Goal: Task Accomplishment & Management: Use online tool/utility

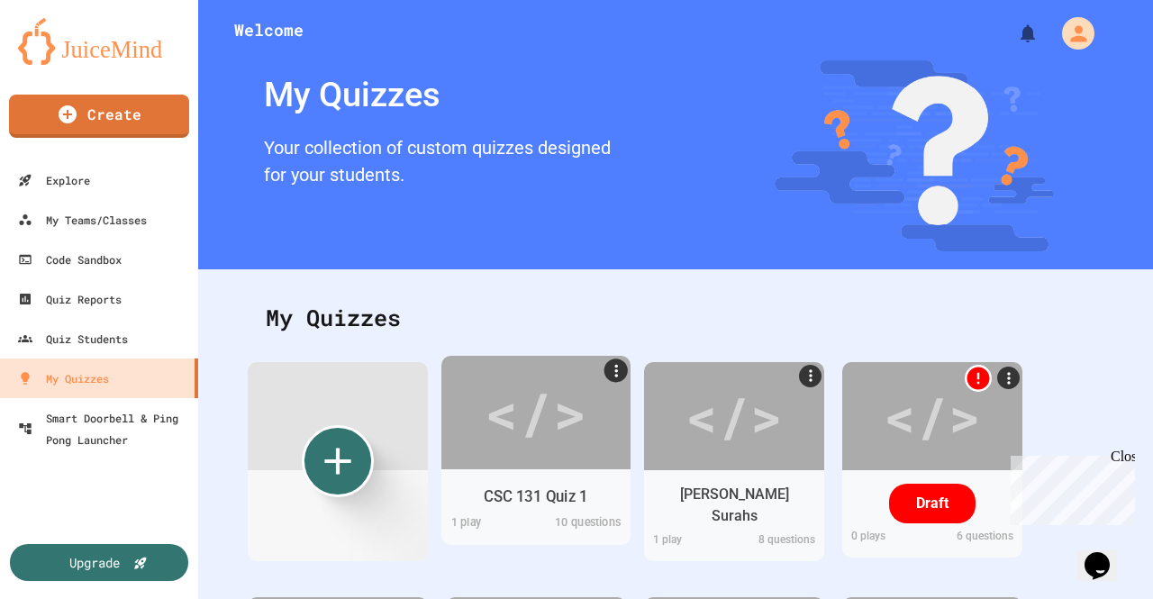
scroll to position [70, 0]
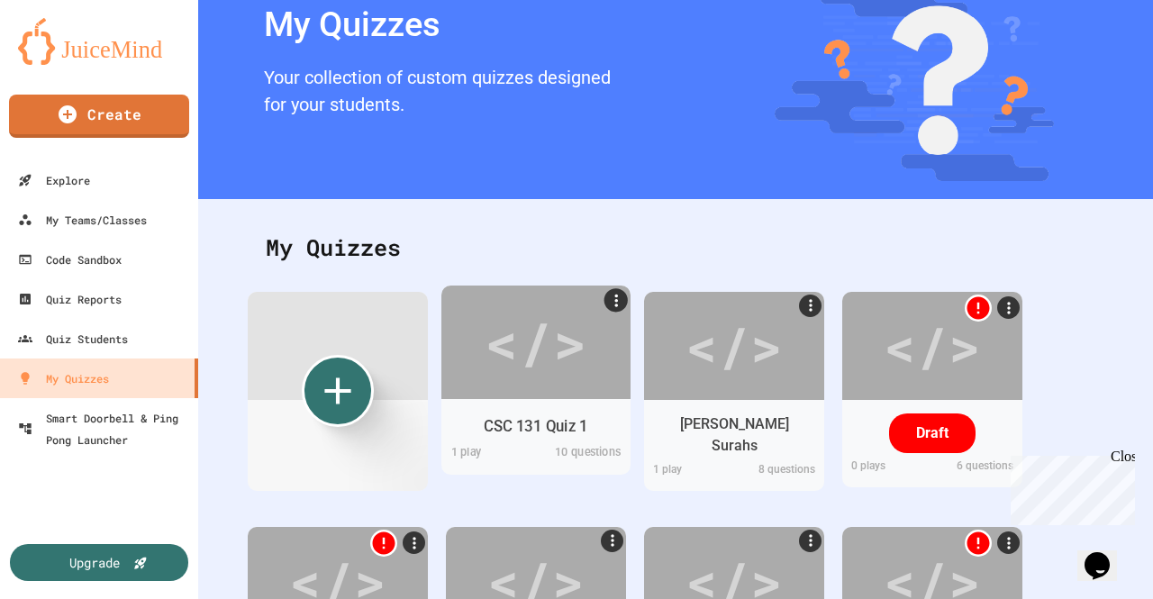
click at [549, 425] on div "CSC 131 Quiz 1" at bounding box center [536, 425] width 104 height 23
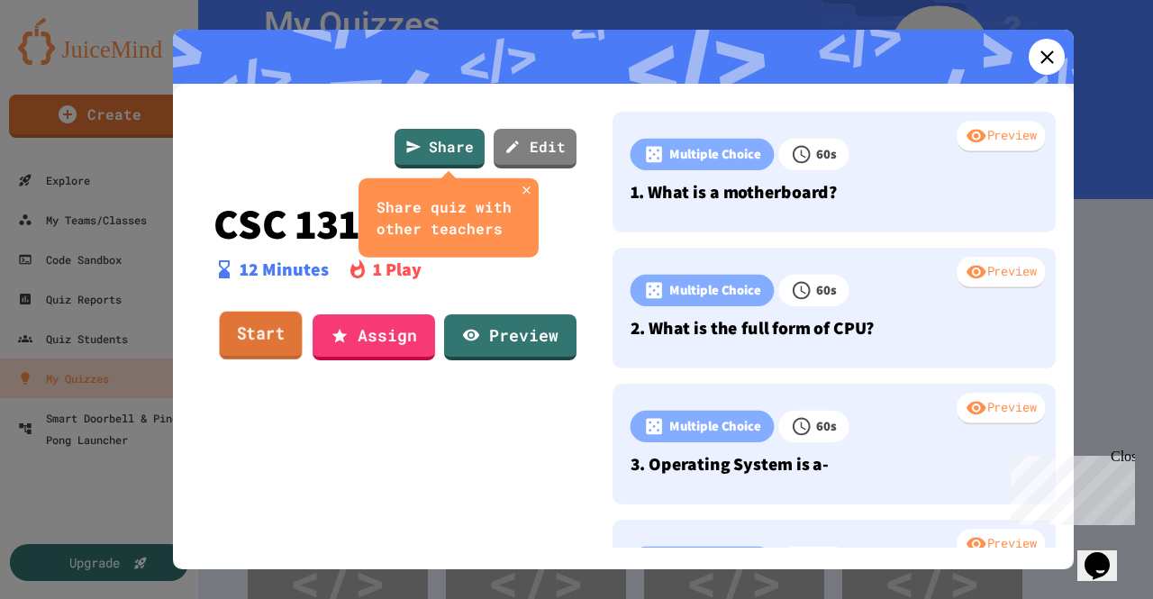
click at [274, 337] on link "Start" at bounding box center [260, 336] width 83 height 49
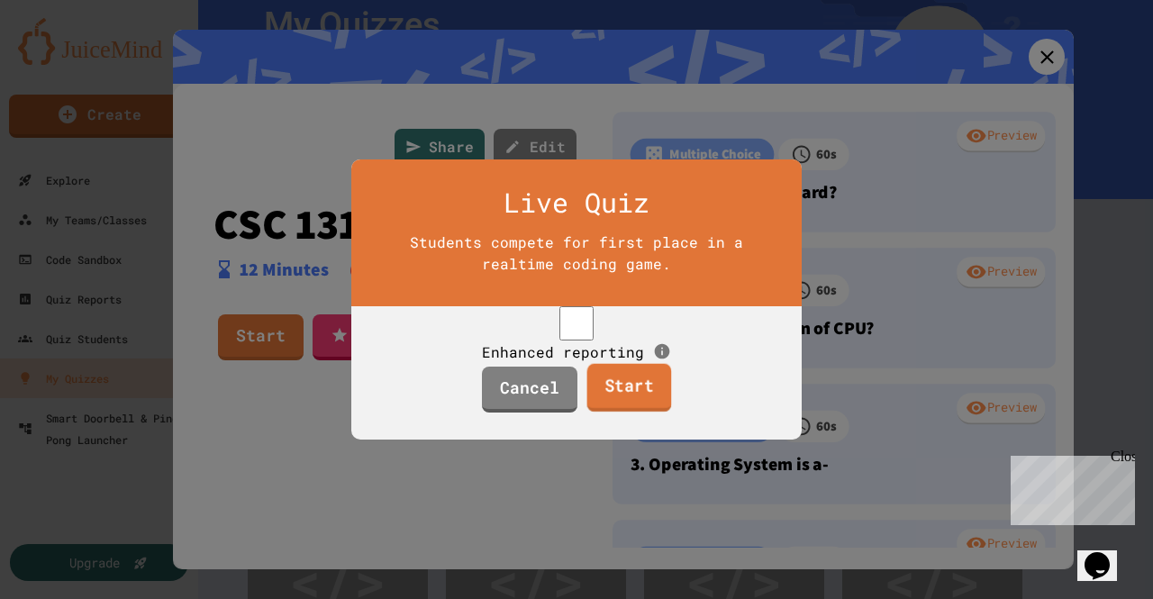
click at [603, 410] on link "Start" at bounding box center [628, 388] width 85 height 49
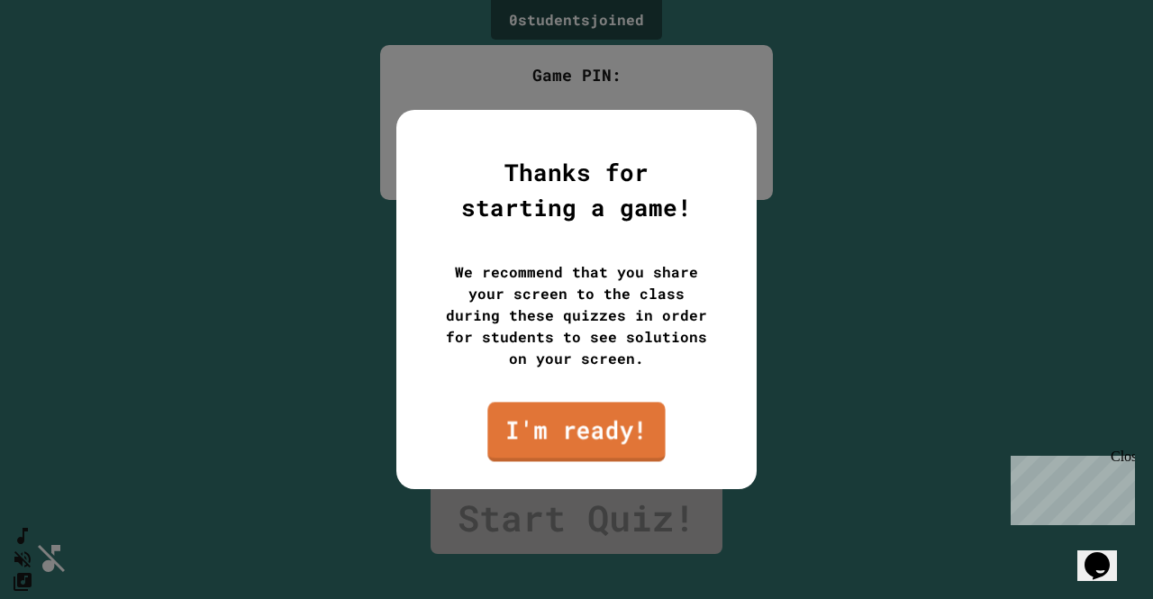
click at [580, 425] on link "I'm ready!" at bounding box center [575, 431] width 177 height 59
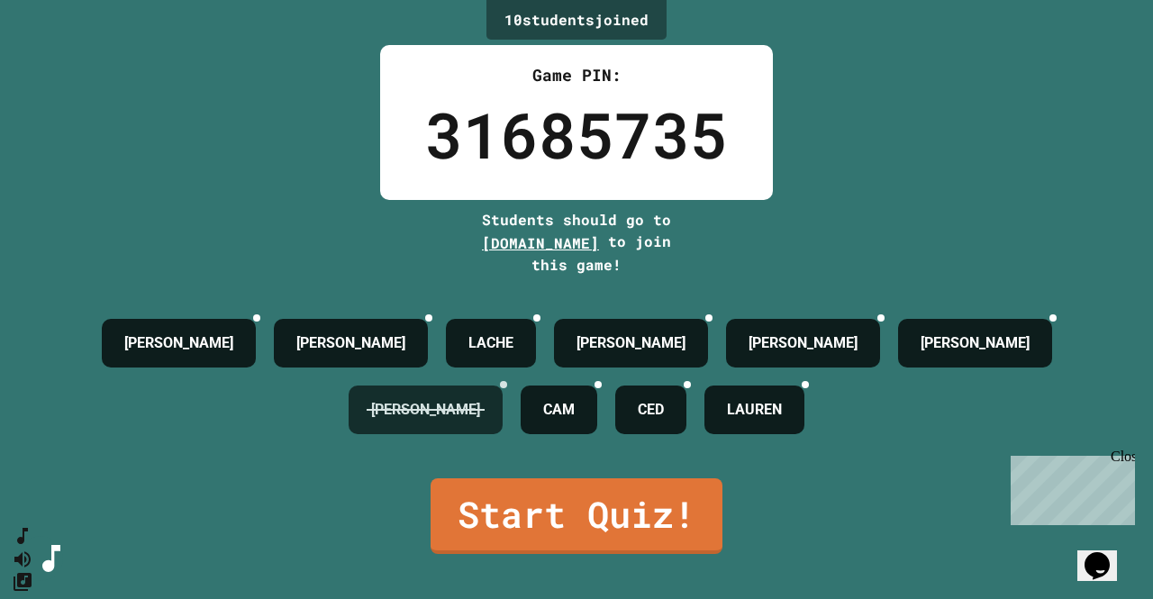
click at [504, 385] on icon at bounding box center [504, 385] width 0 height 0
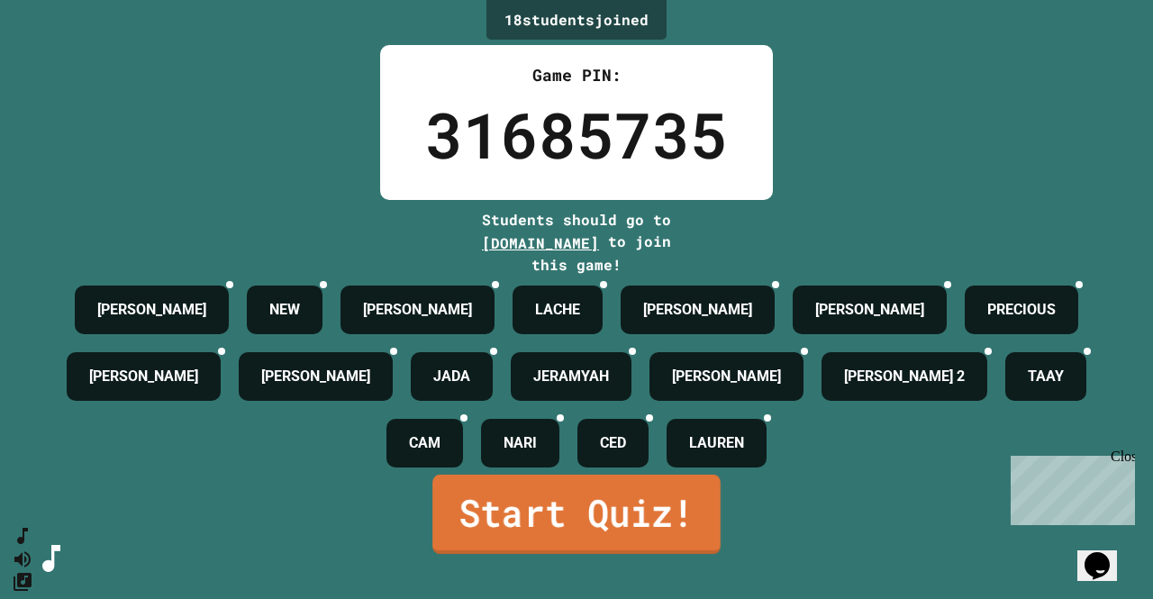
click at [606, 541] on link "Start Quiz!" at bounding box center [576, 514] width 288 height 79
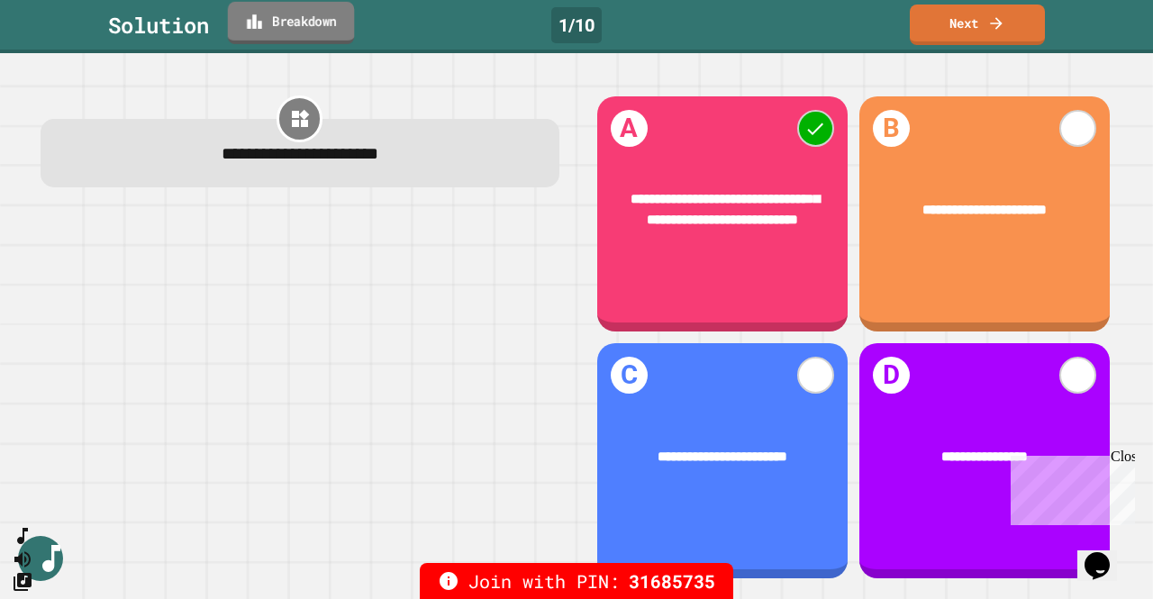
click at [313, 25] on link "Breakdown" at bounding box center [291, 23] width 126 height 42
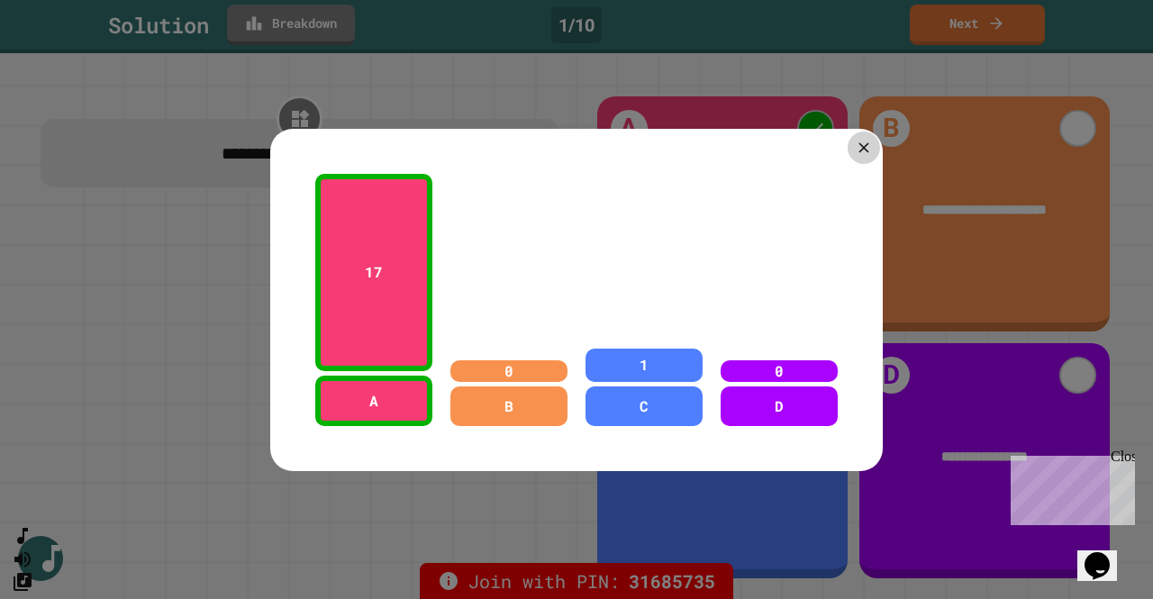
click at [855, 139] on icon at bounding box center [863, 147] width 17 height 17
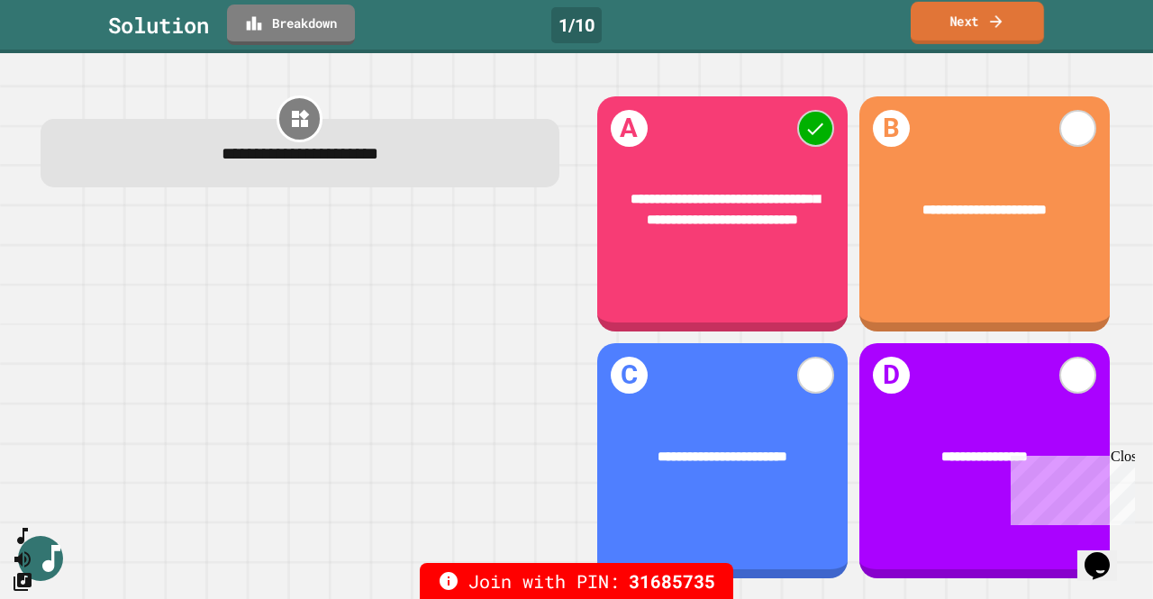
click at [994, 30] on icon at bounding box center [996, 21] width 18 height 19
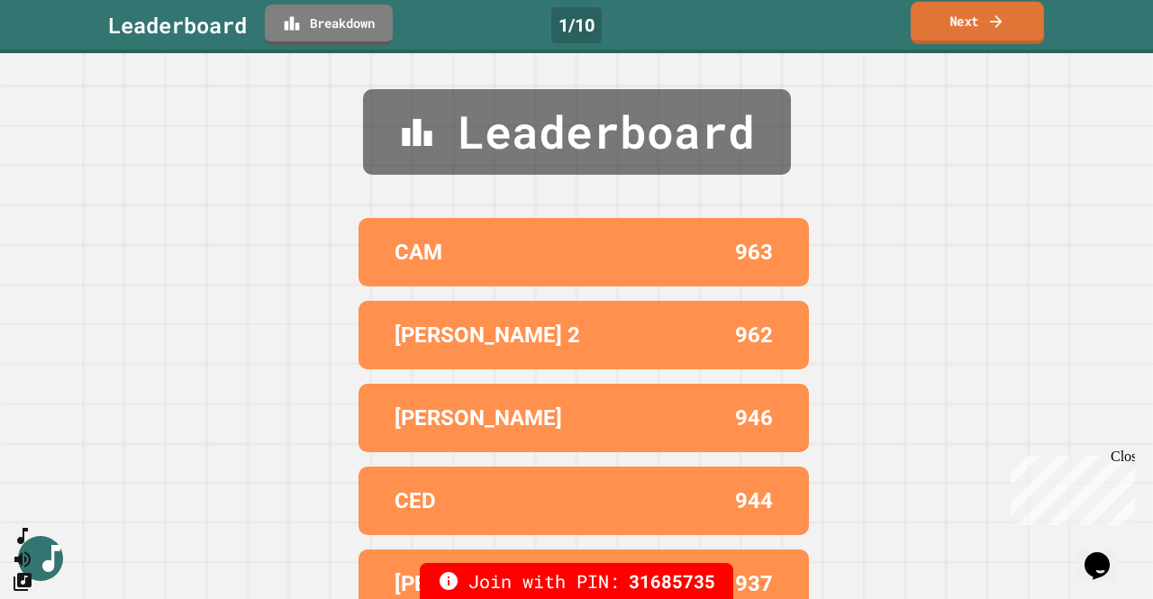
click at [993, 30] on icon at bounding box center [996, 21] width 18 height 19
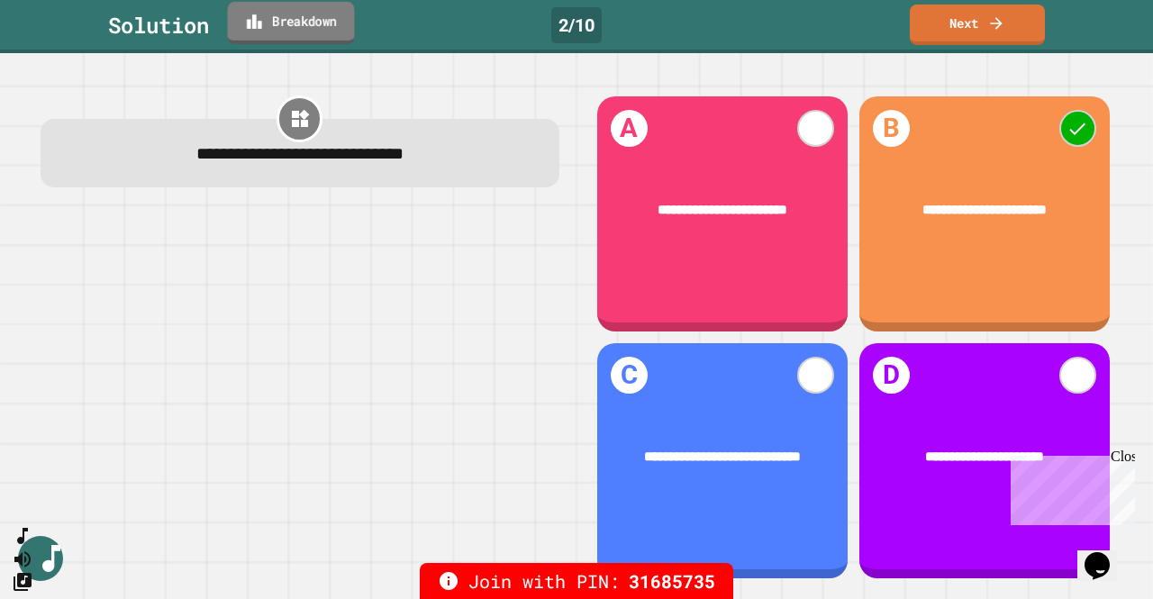
click at [296, 12] on link "Breakdown" at bounding box center [291, 23] width 127 height 42
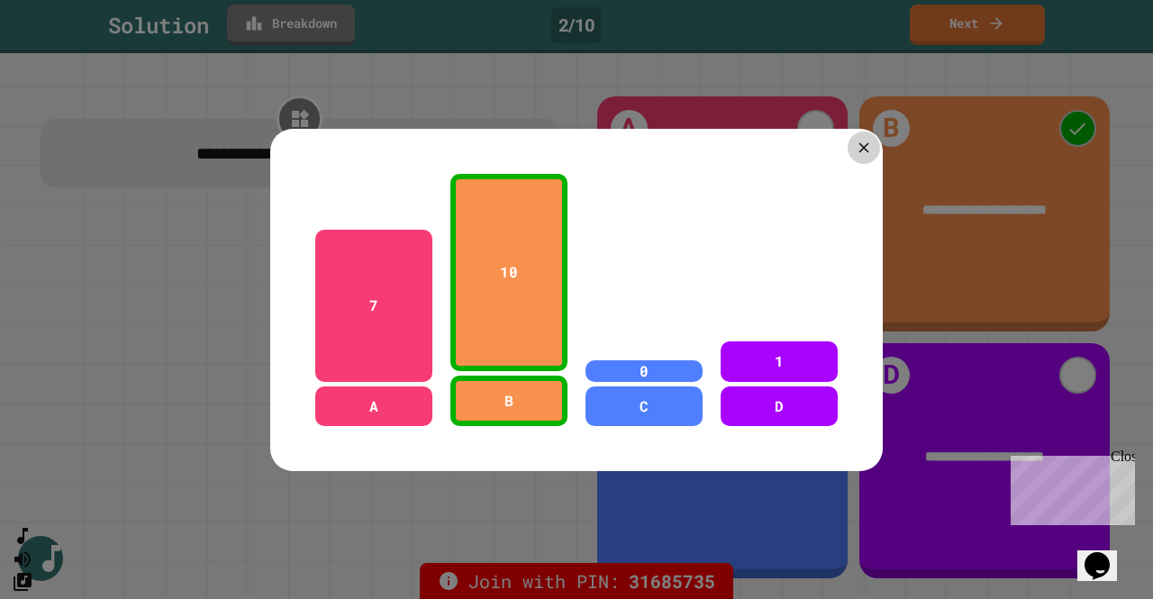
click at [859, 145] on icon at bounding box center [863, 147] width 17 height 17
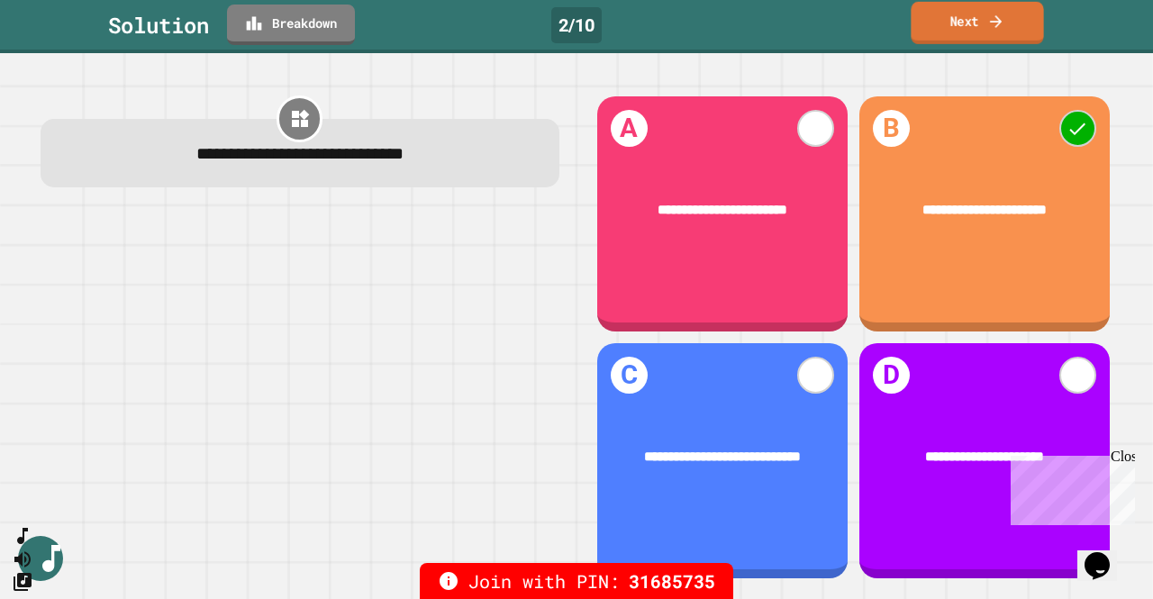
click at [1012, 19] on link "Next" at bounding box center [977, 23] width 132 height 42
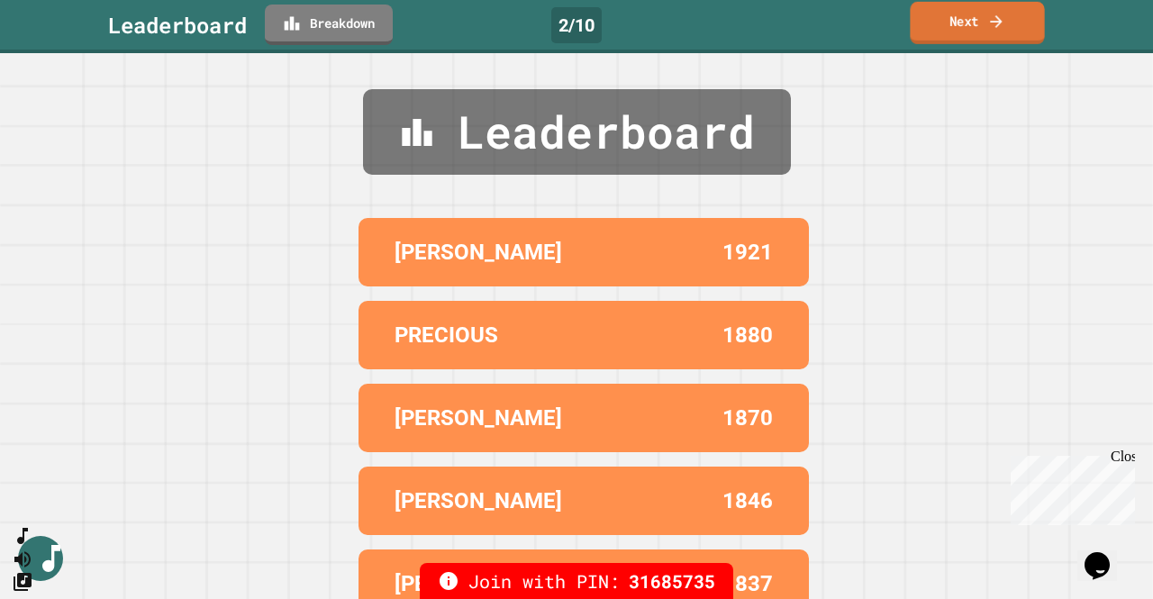
click at [966, 34] on link "Next" at bounding box center [977, 23] width 134 height 42
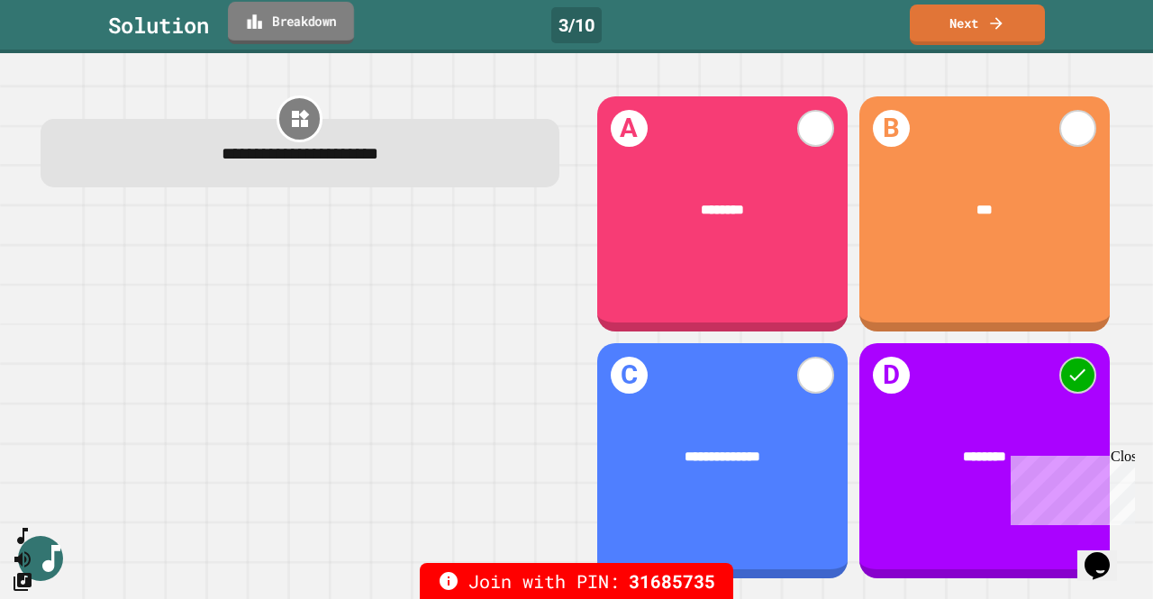
click at [317, 12] on link "Breakdown" at bounding box center [291, 23] width 126 height 42
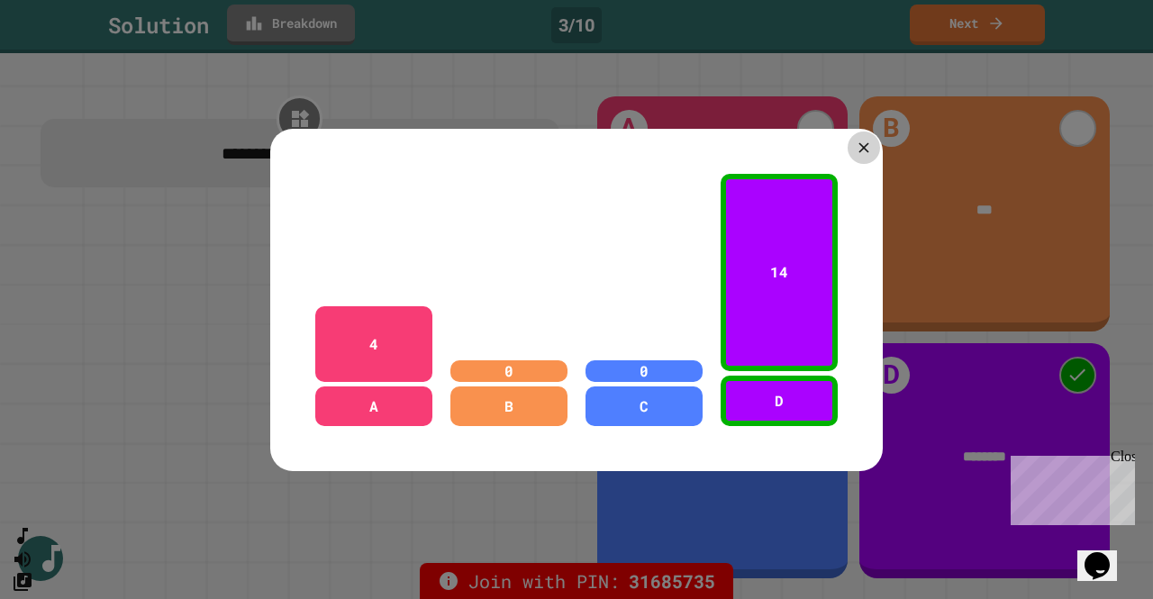
click at [858, 142] on icon at bounding box center [863, 147] width 10 height 10
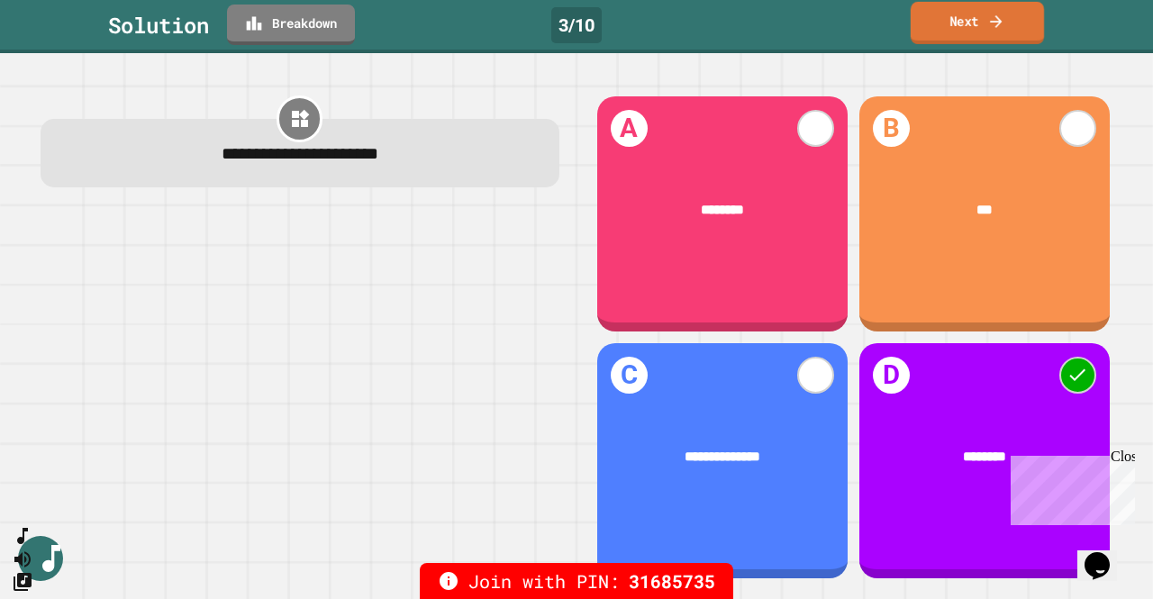
click at [964, 23] on link "Next" at bounding box center [977, 23] width 133 height 42
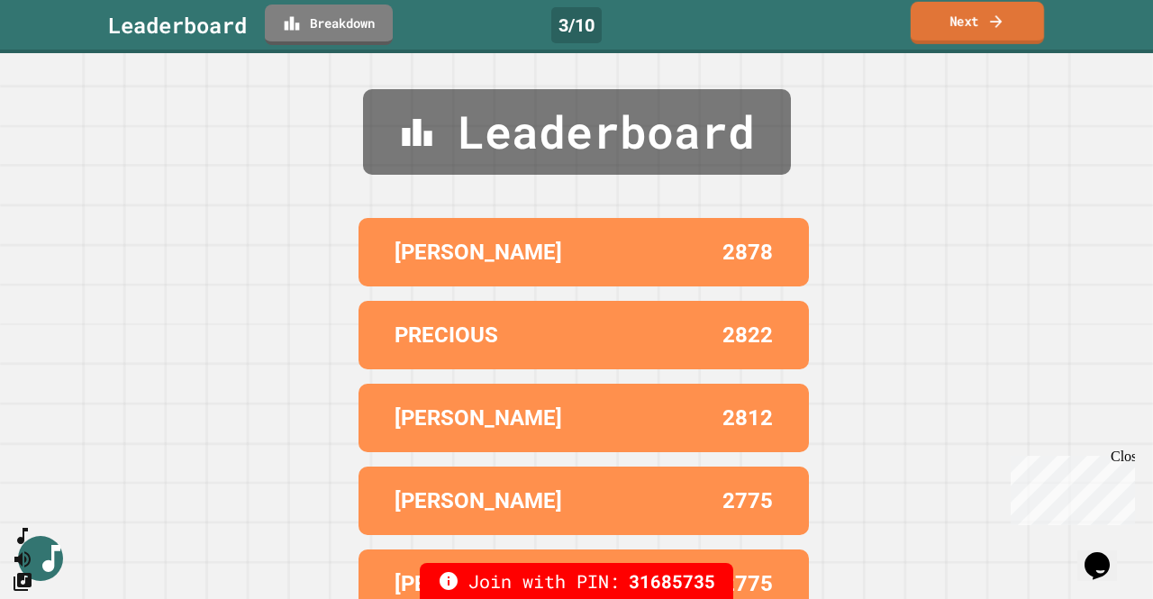
click at [987, 14] on icon at bounding box center [996, 21] width 18 height 19
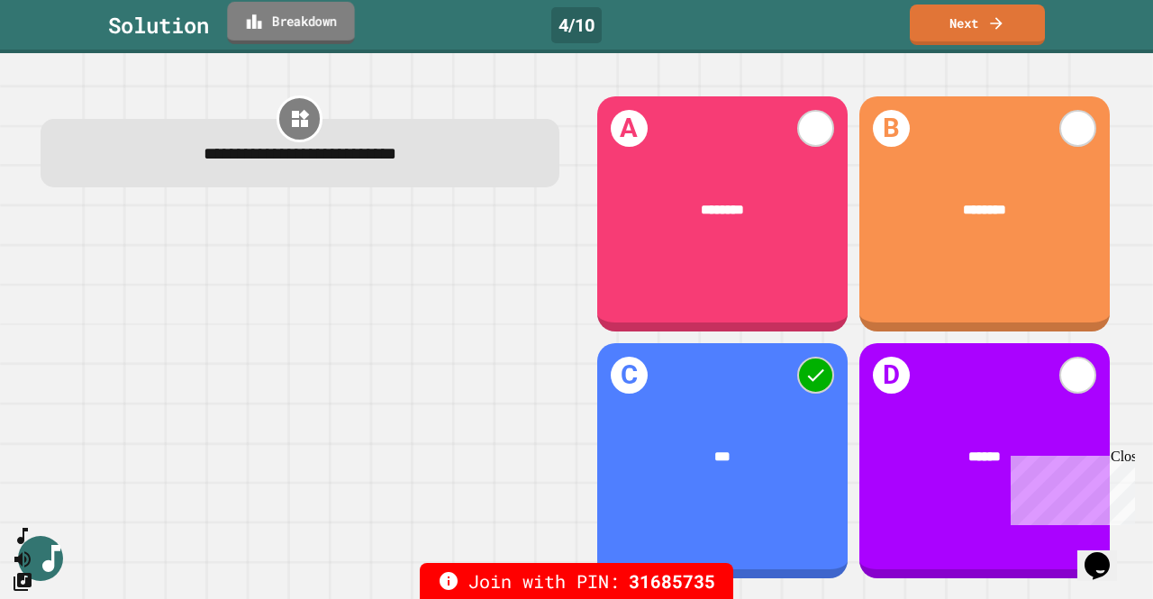
click at [319, 23] on link "Breakdown" at bounding box center [290, 23] width 127 height 42
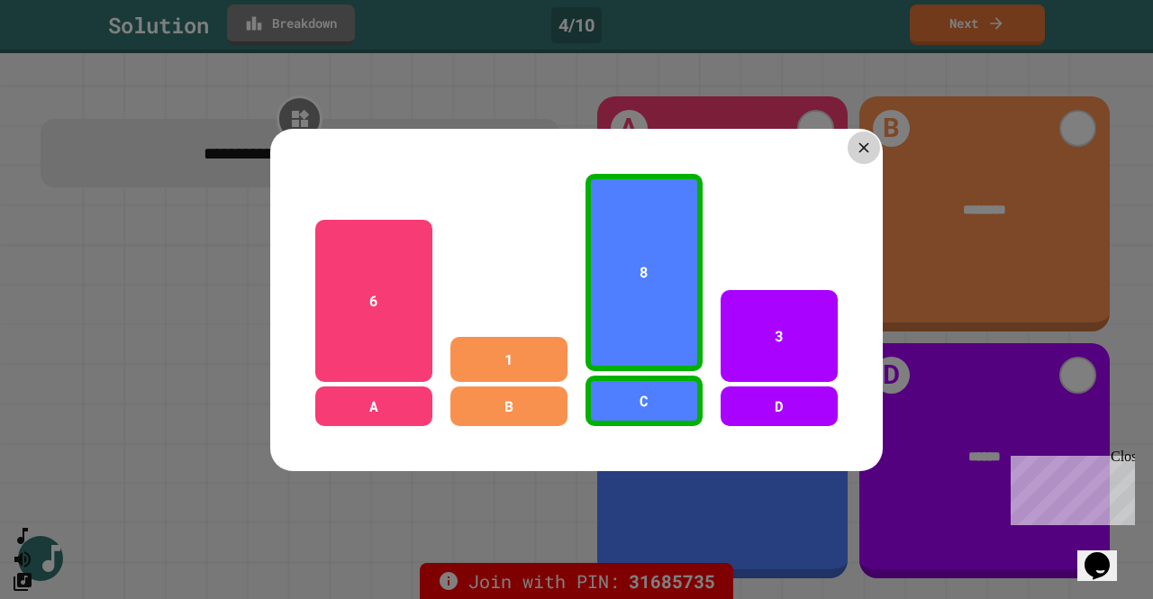
click at [858, 142] on icon at bounding box center [863, 147] width 10 height 10
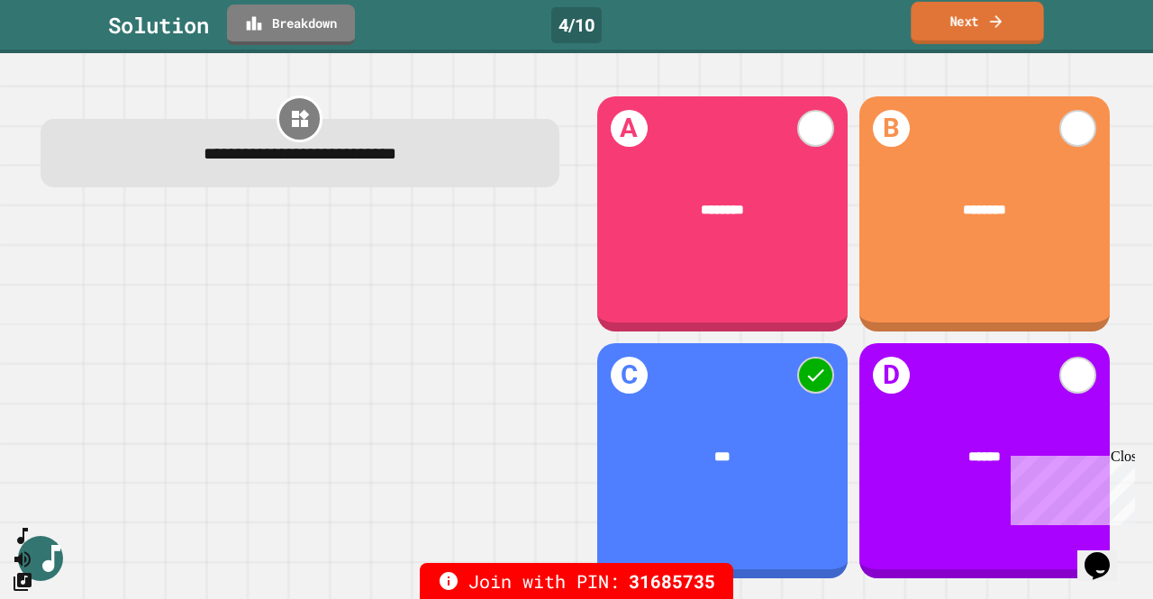
click at [964, 28] on link "Next" at bounding box center [977, 23] width 132 height 42
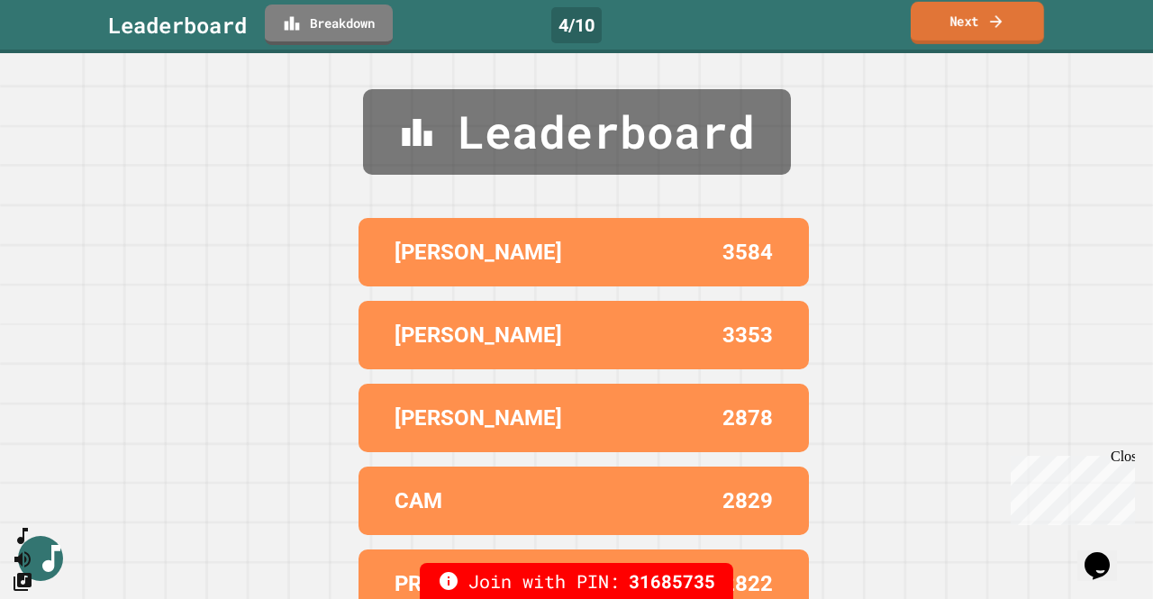
click at [978, 21] on link "Next" at bounding box center [977, 23] width 133 height 42
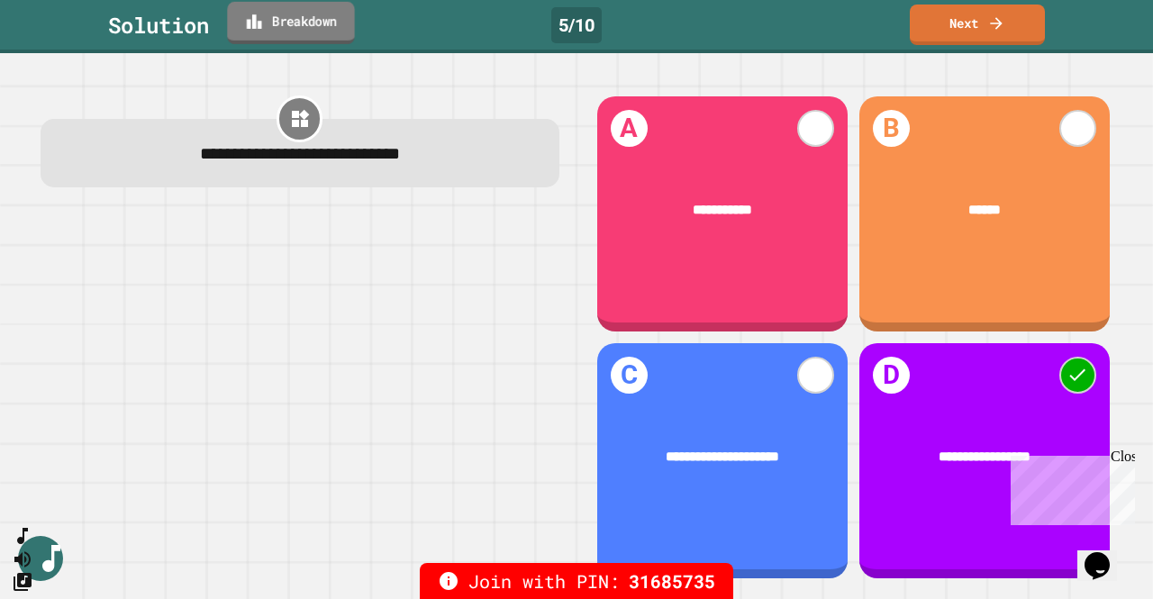
click at [324, 23] on link "Breakdown" at bounding box center [290, 23] width 127 height 42
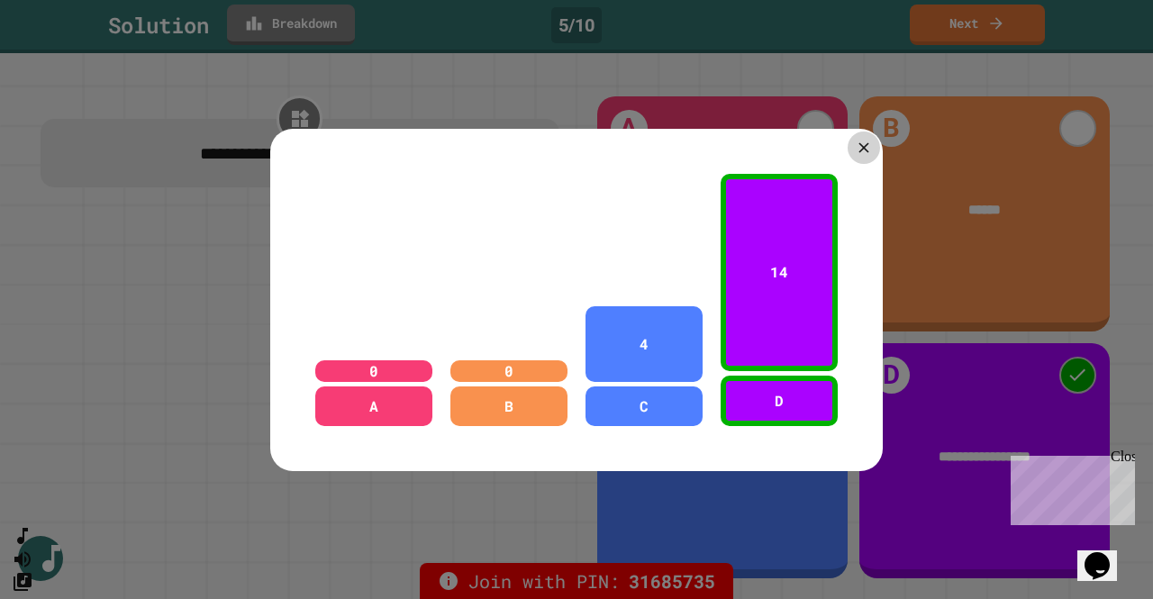
click at [860, 141] on icon at bounding box center [863, 147] width 17 height 17
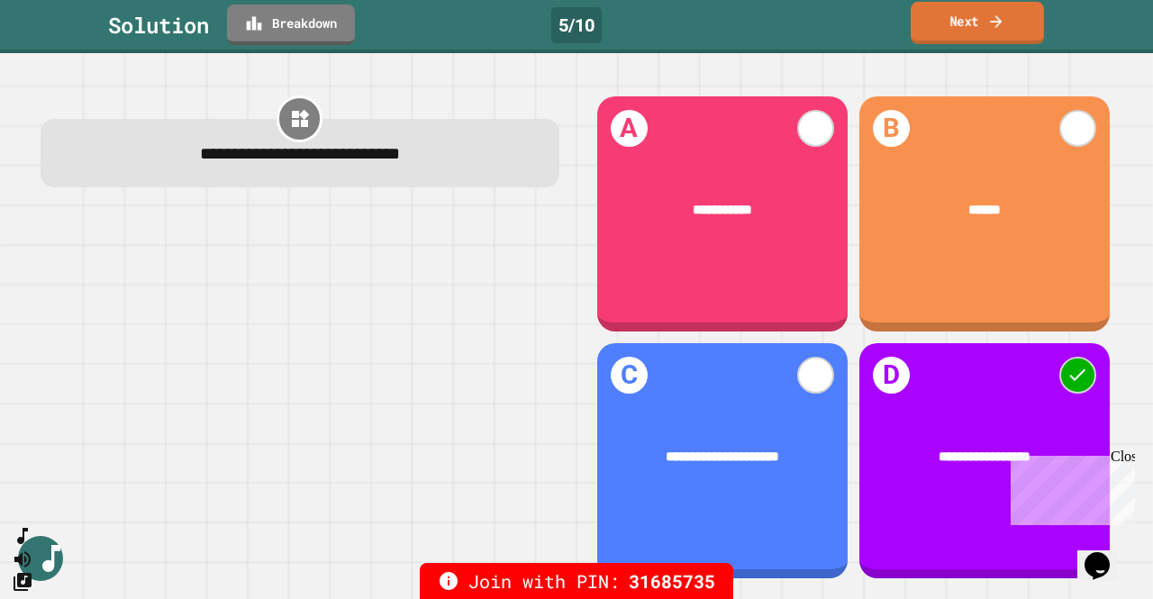
click at [971, 32] on link "Next" at bounding box center [977, 23] width 133 height 42
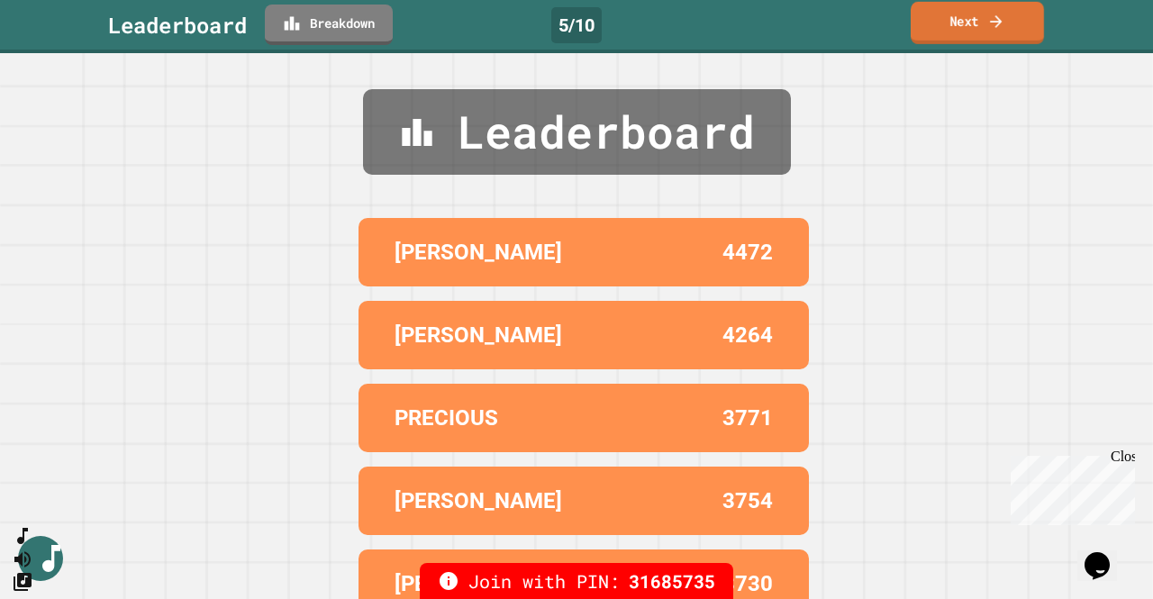
click at [971, 32] on link "Next" at bounding box center [977, 23] width 133 height 42
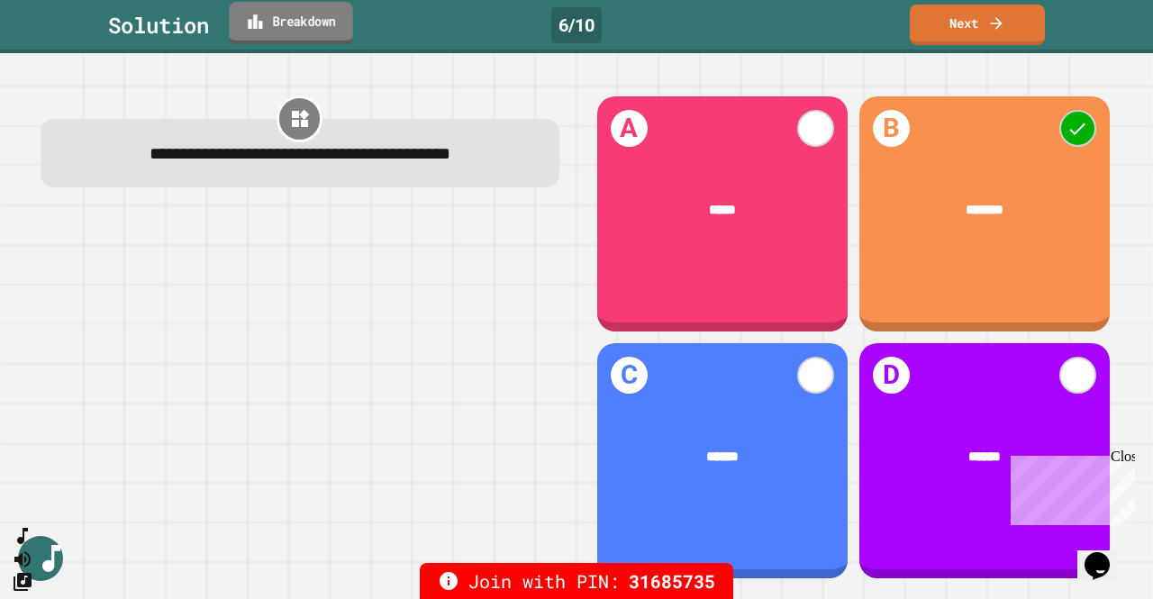
click at [303, 23] on link "Breakdown" at bounding box center [290, 23] width 123 height 42
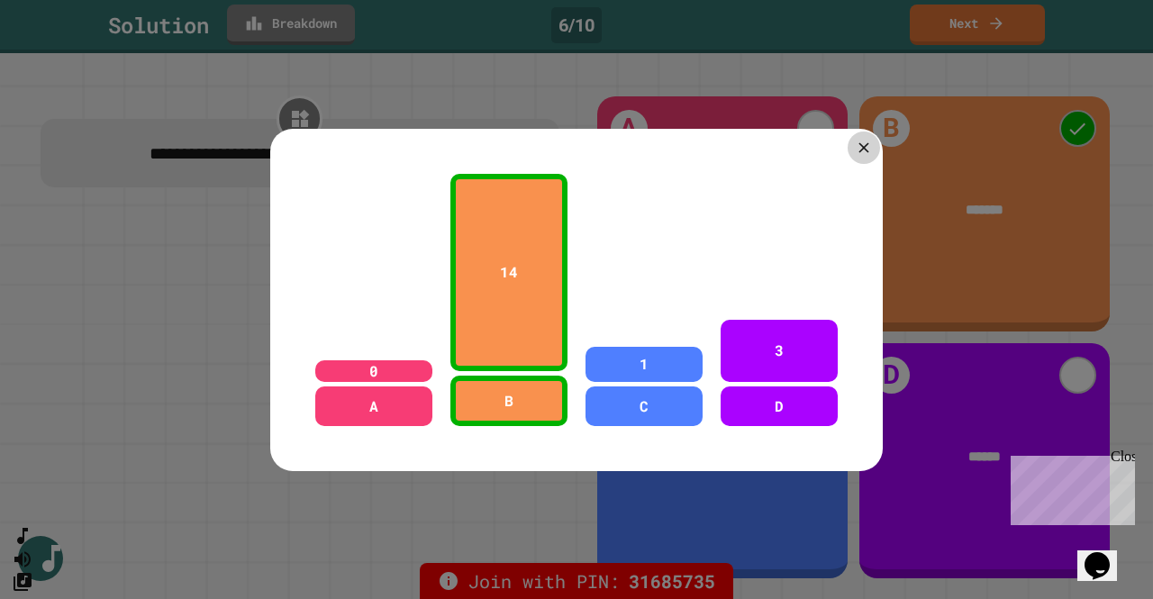
click at [855, 141] on icon at bounding box center [863, 147] width 17 height 17
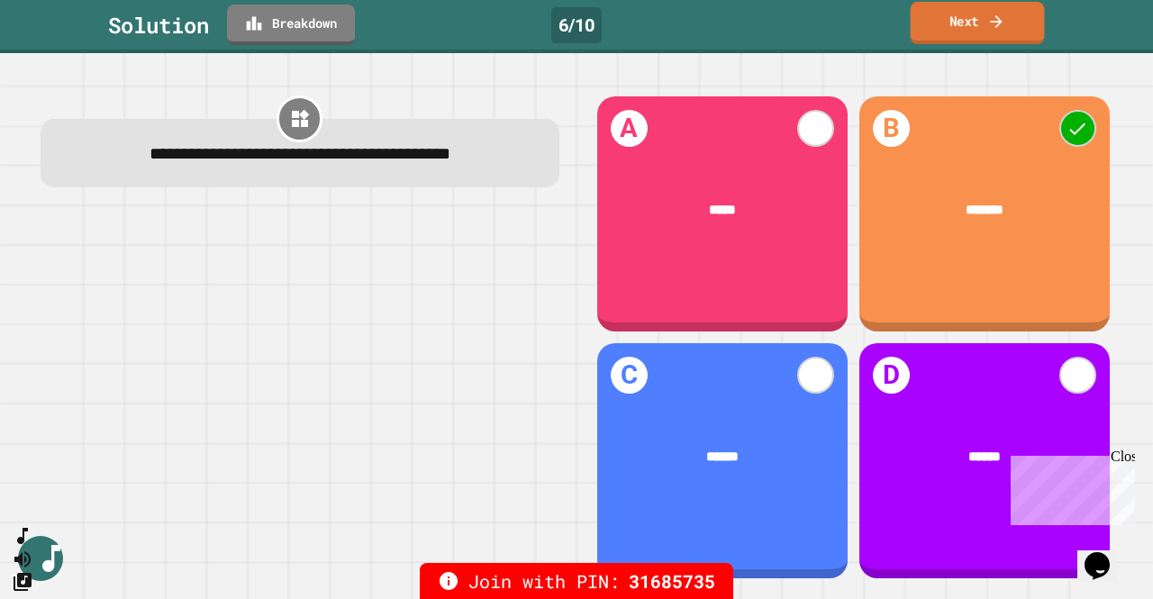
click at [998, 6] on link "Next" at bounding box center [978, 23] width 134 height 42
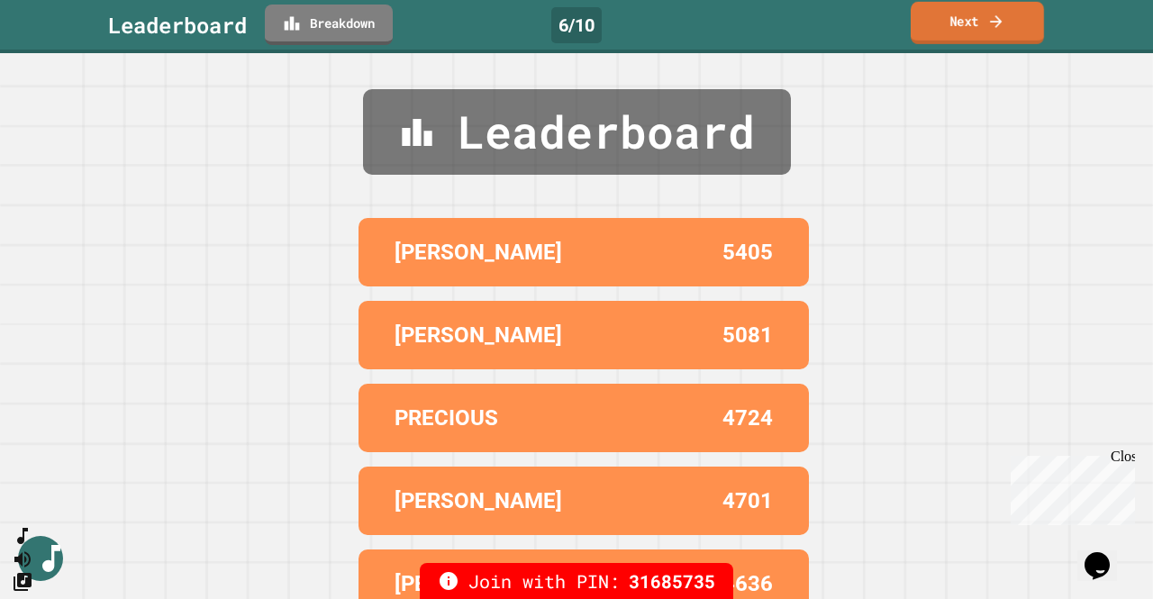
click at [967, 32] on link "Next" at bounding box center [977, 23] width 133 height 42
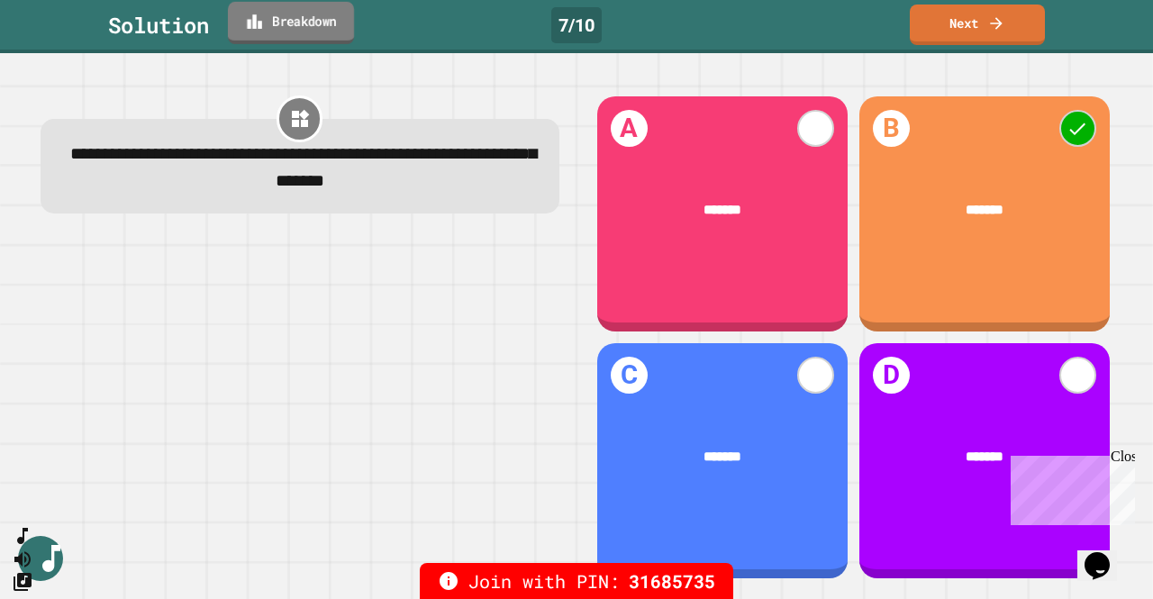
click at [261, 24] on icon at bounding box center [254, 21] width 14 height 14
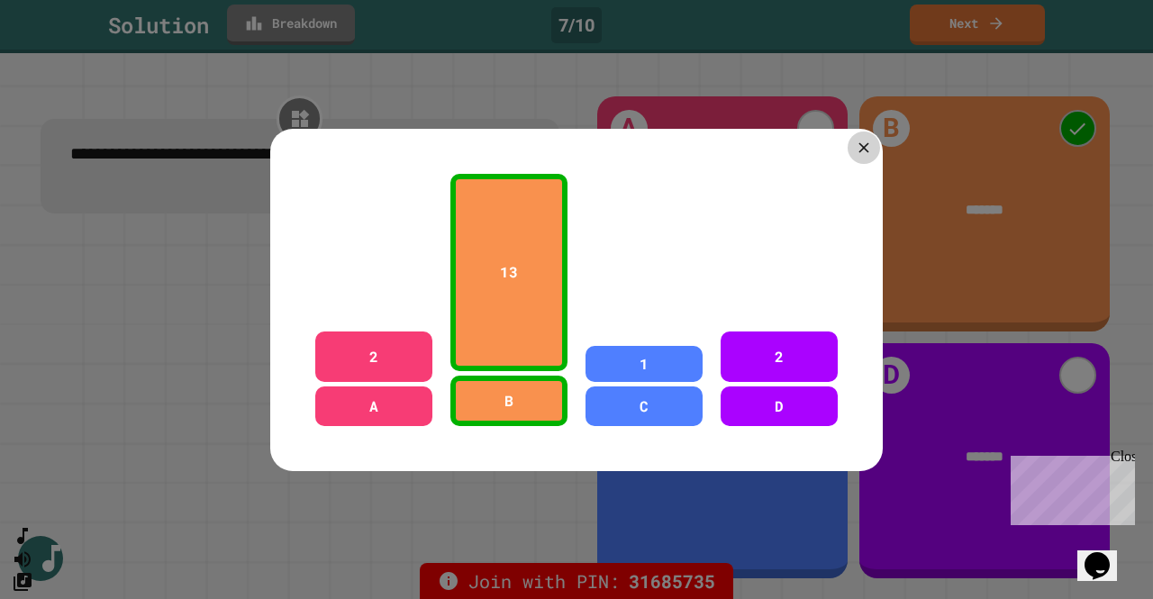
click at [861, 143] on icon at bounding box center [863, 147] width 10 height 10
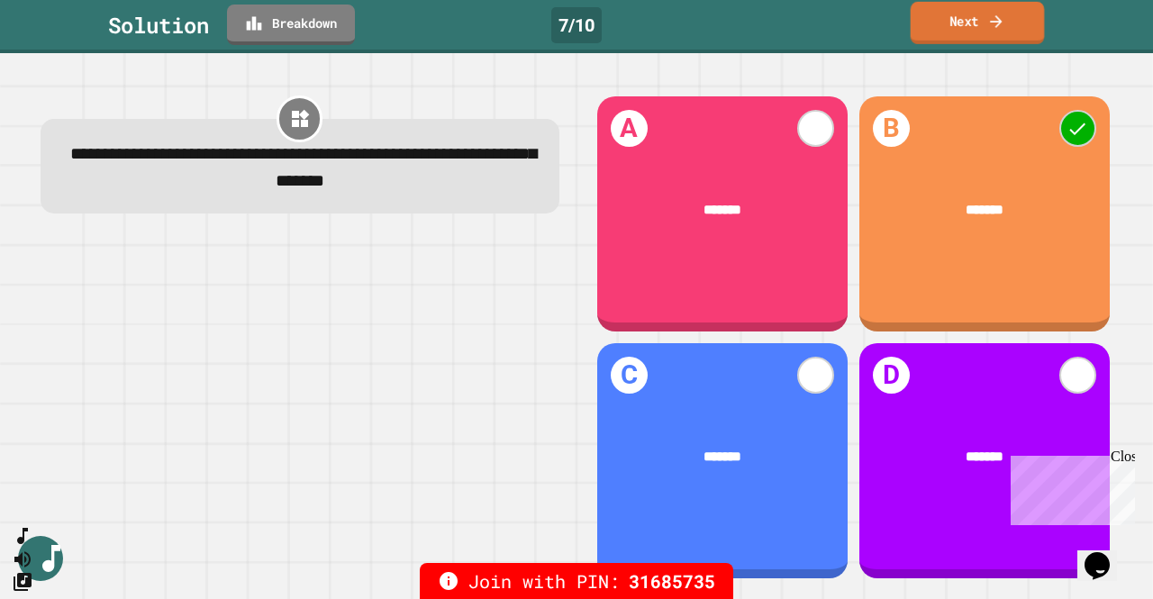
click at [957, 16] on link "Next" at bounding box center [978, 23] width 134 height 42
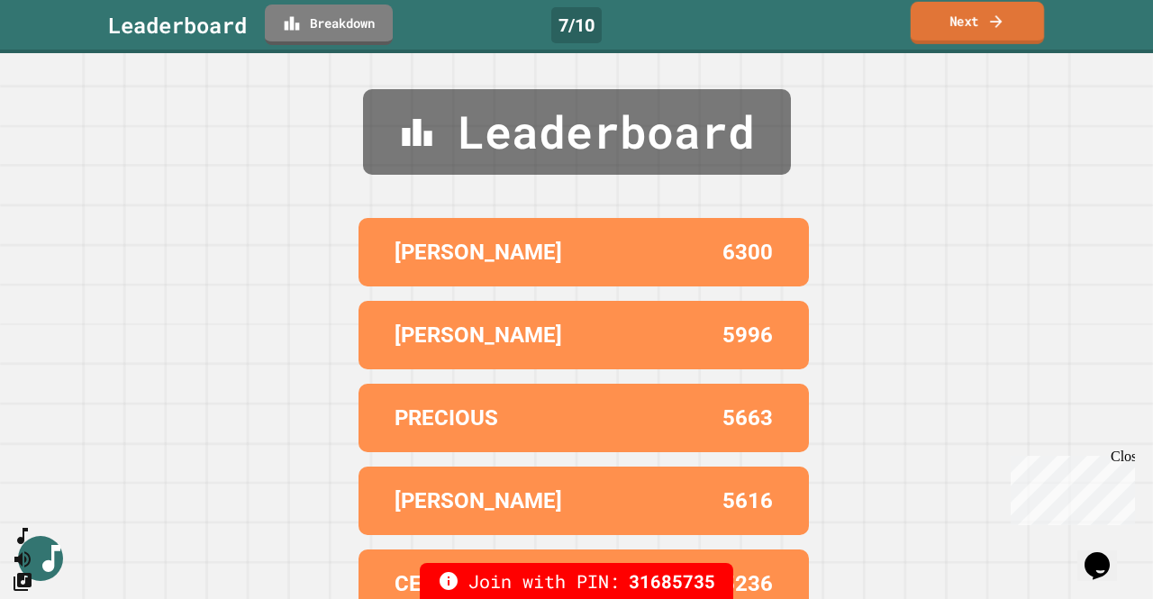
click at [955, 30] on link "Next" at bounding box center [977, 23] width 133 height 42
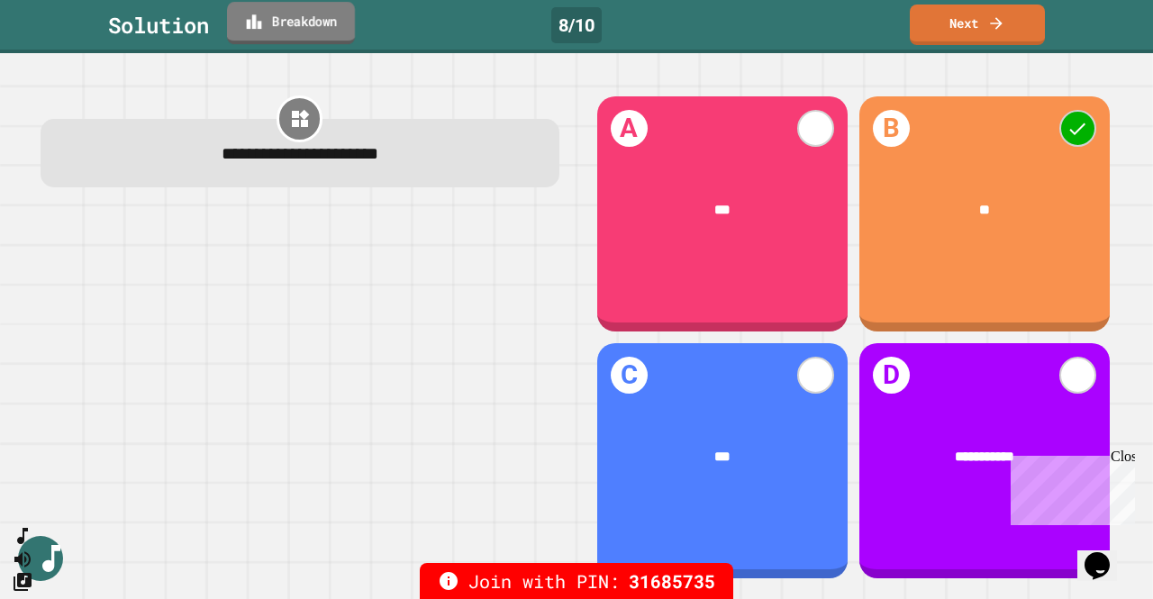
click at [285, 17] on link "Breakdown" at bounding box center [291, 23] width 128 height 42
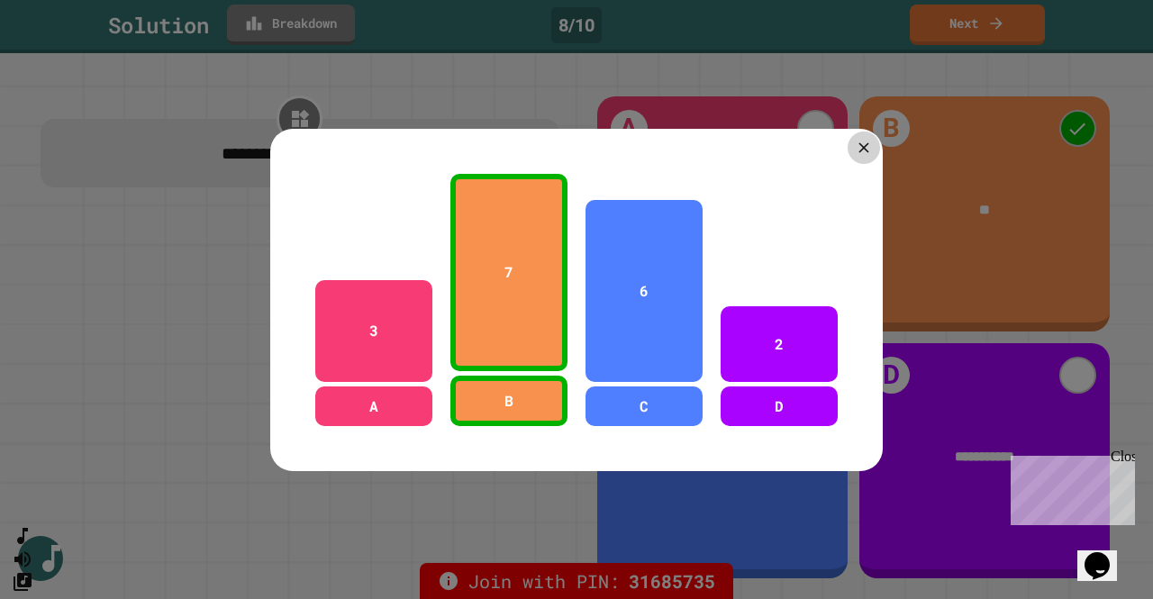
click at [859, 148] on icon at bounding box center [863, 147] width 17 height 17
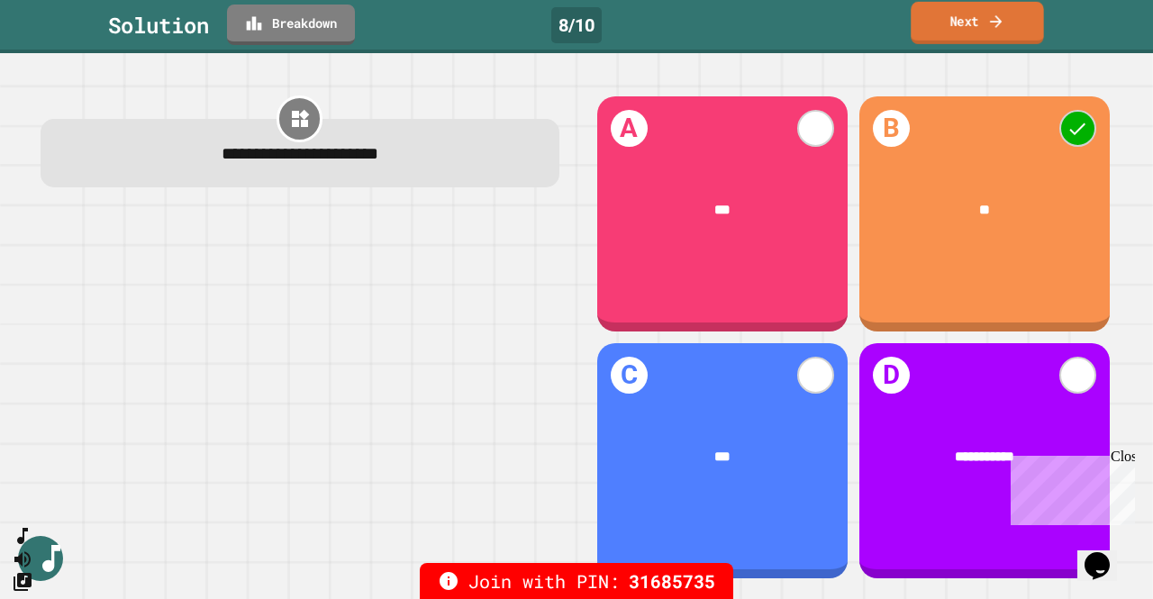
click at [985, 23] on link "Next" at bounding box center [977, 23] width 133 height 42
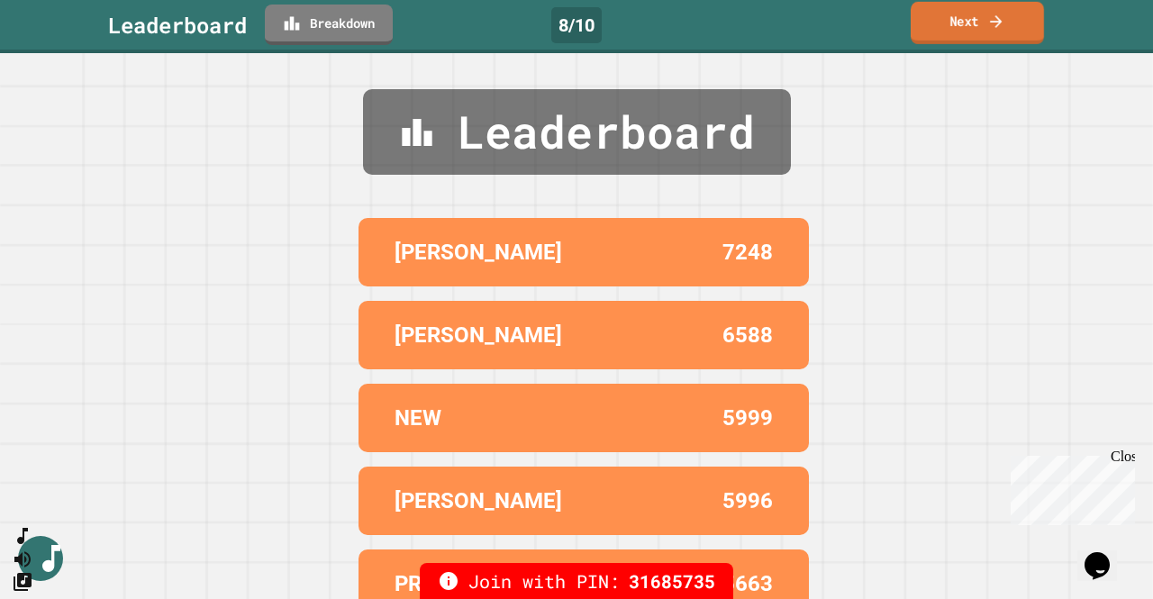
click at [985, 23] on link "Next" at bounding box center [977, 23] width 133 height 42
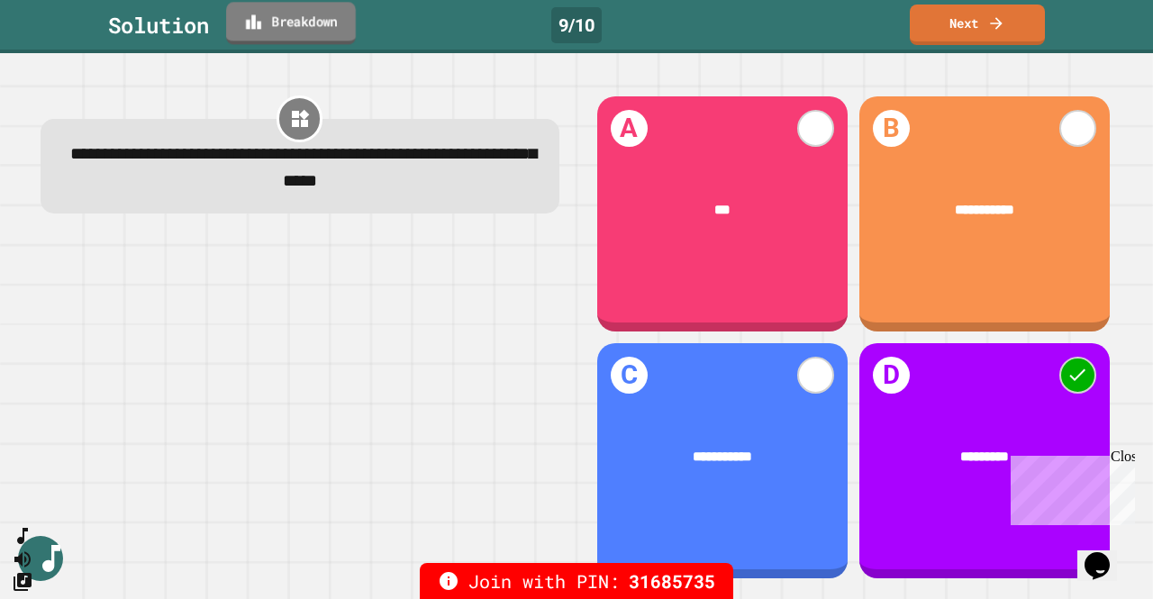
click at [302, 26] on link "Breakdown" at bounding box center [291, 23] width 130 height 42
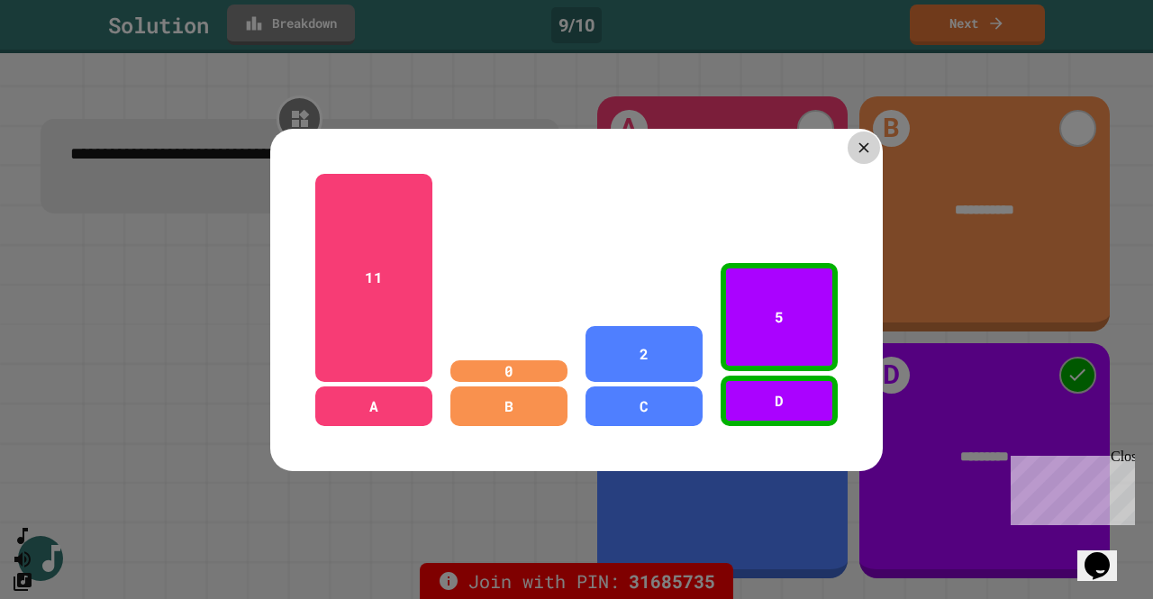
click at [855, 147] on icon at bounding box center [863, 147] width 17 height 17
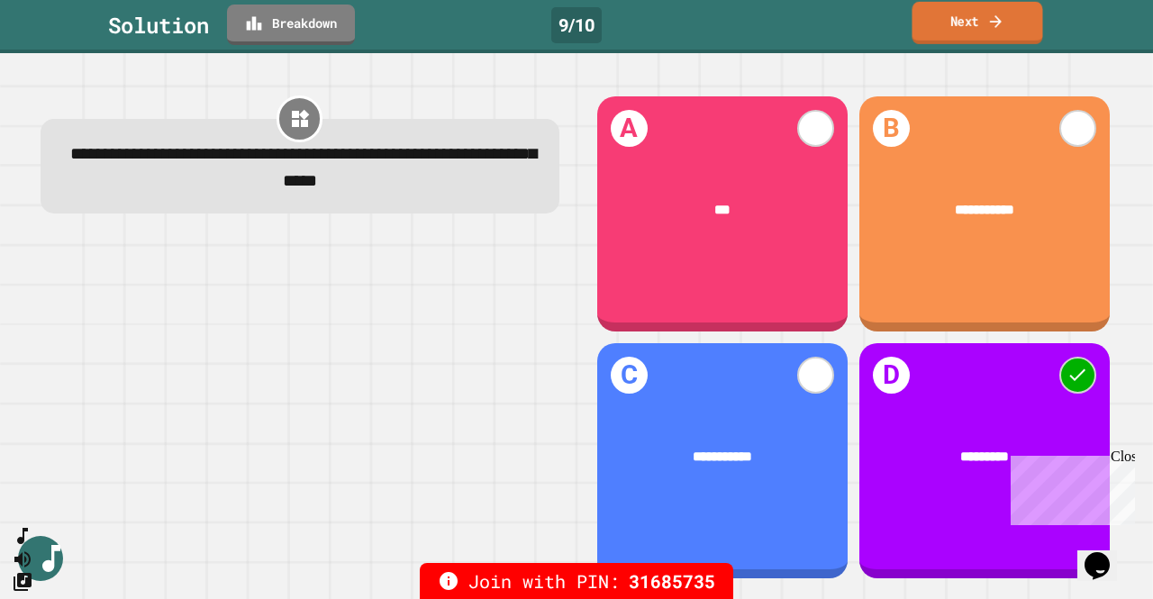
click at [947, 14] on link "Next" at bounding box center [977, 23] width 131 height 42
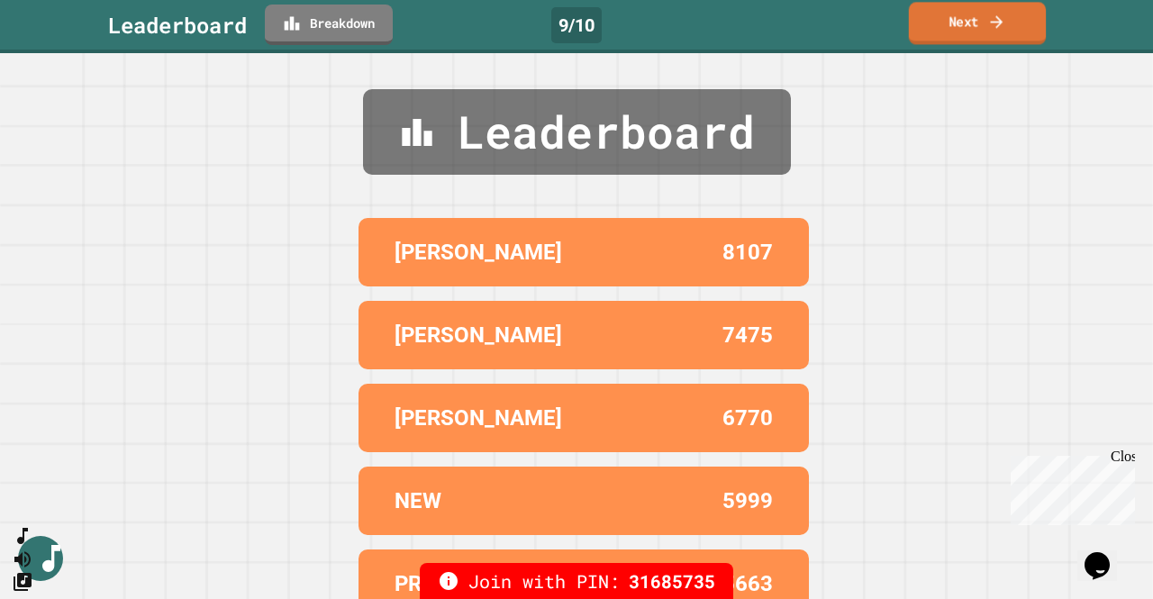
click at [972, 23] on link "Next" at bounding box center [977, 23] width 137 height 42
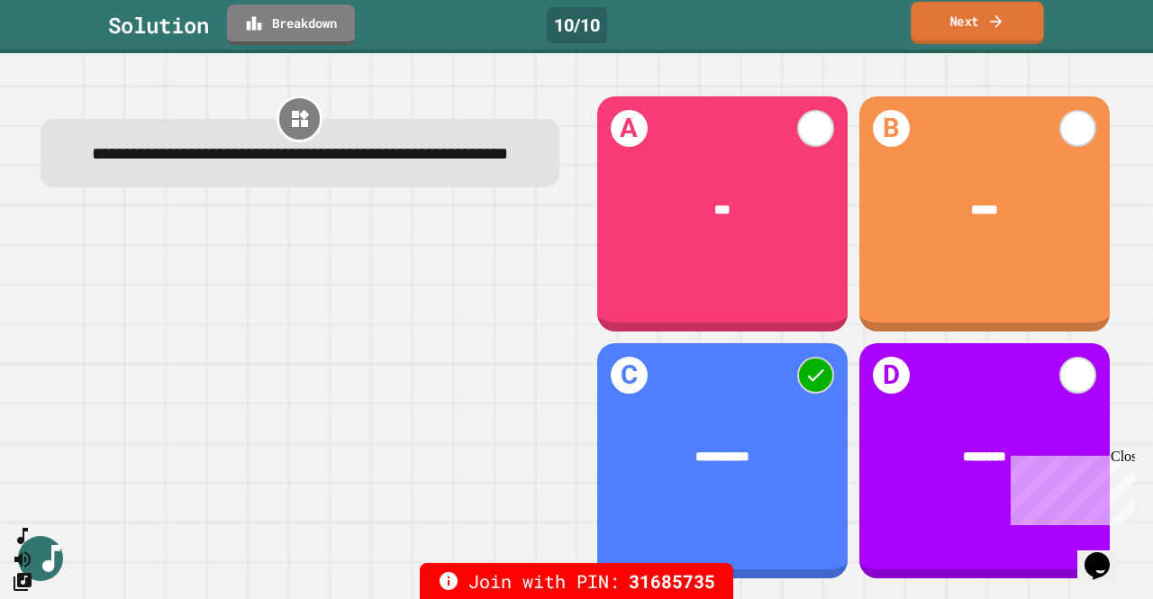
click at [980, 27] on link "Next" at bounding box center [977, 23] width 133 height 42
